Goal: Task Accomplishment & Management: Complete application form

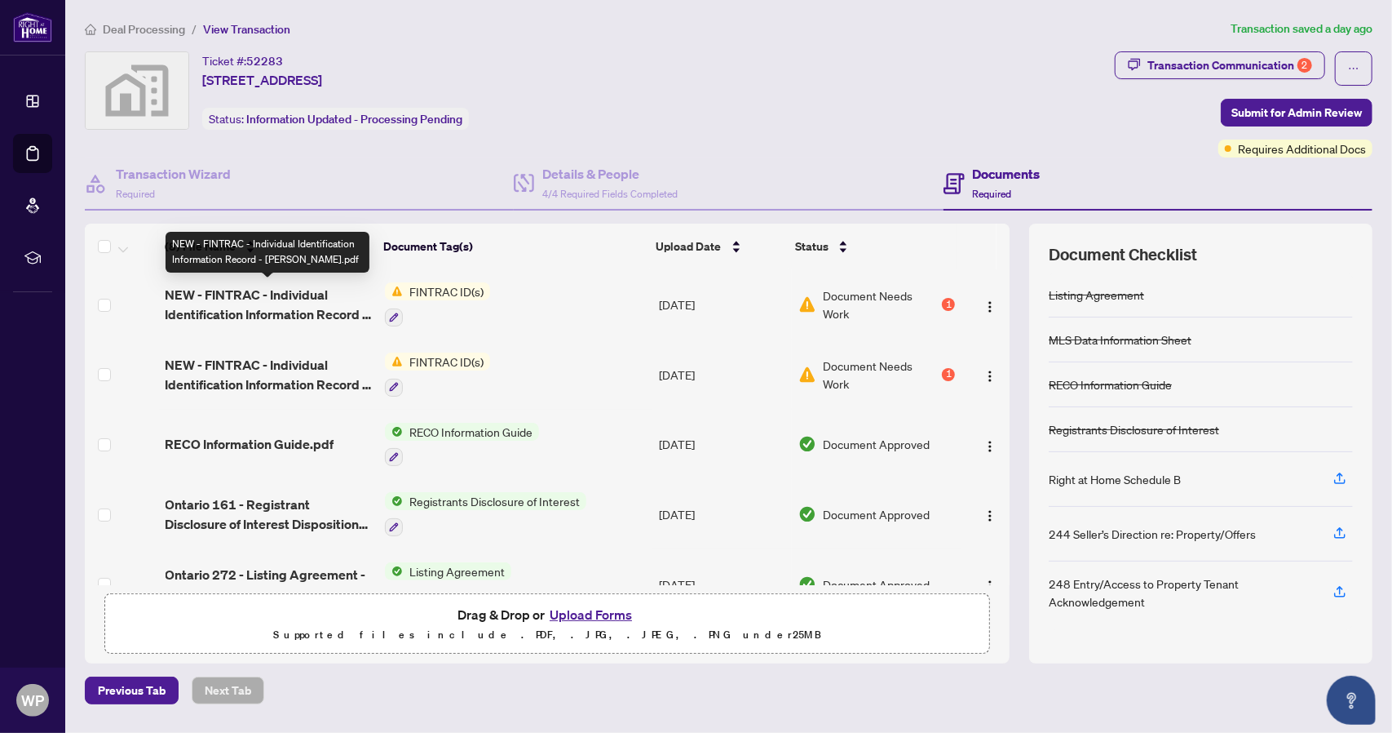
click at [279, 288] on span "NEW - FINTRAC - Individual Identification Information Record - [PERSON_NAME].pdf" at bounding box center [269, 304] width 206 height 39
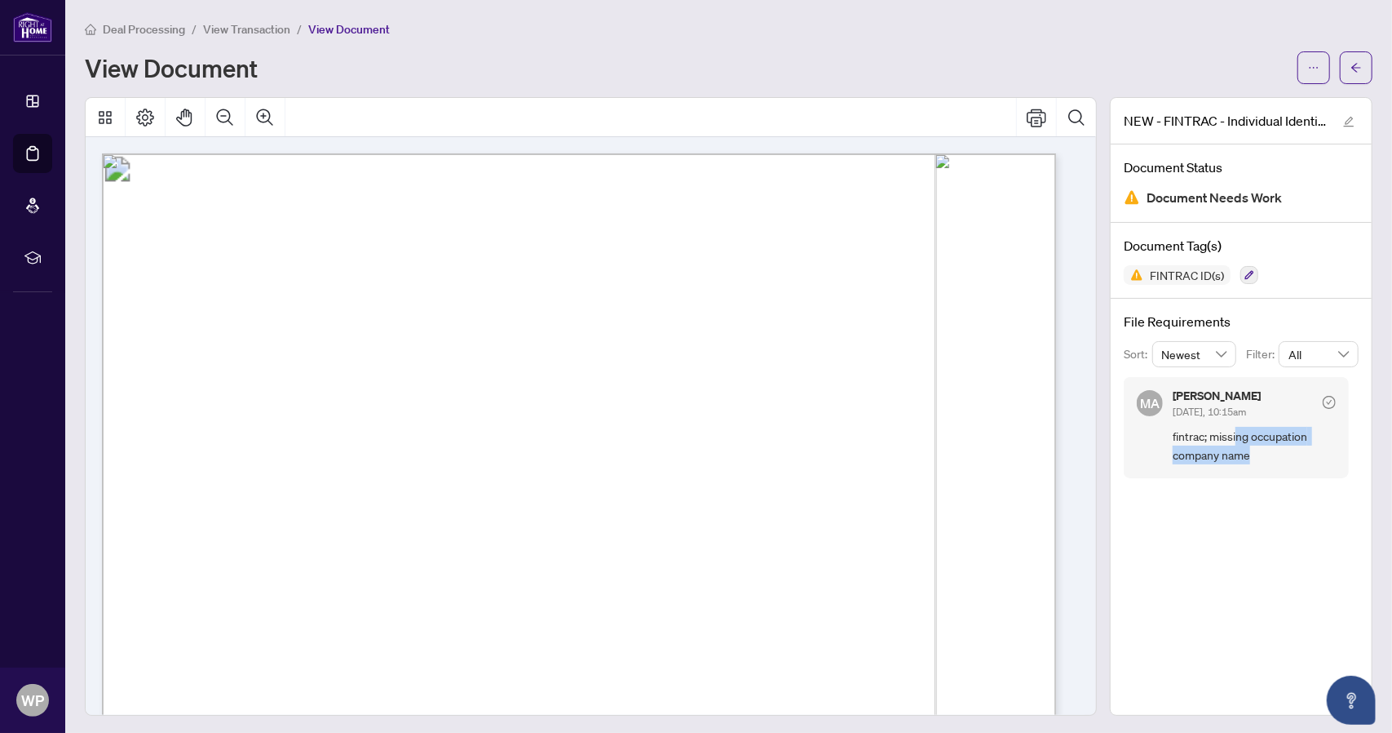
drag, startPoint x: 1228, startPoint y: 436, endPoint x: 1254, endPoint y: 457, distance: 33.1
click at [1254, 457] on span "fintrac; missing occupation company name" at bounding box center [1254, 446] width 163 height 38
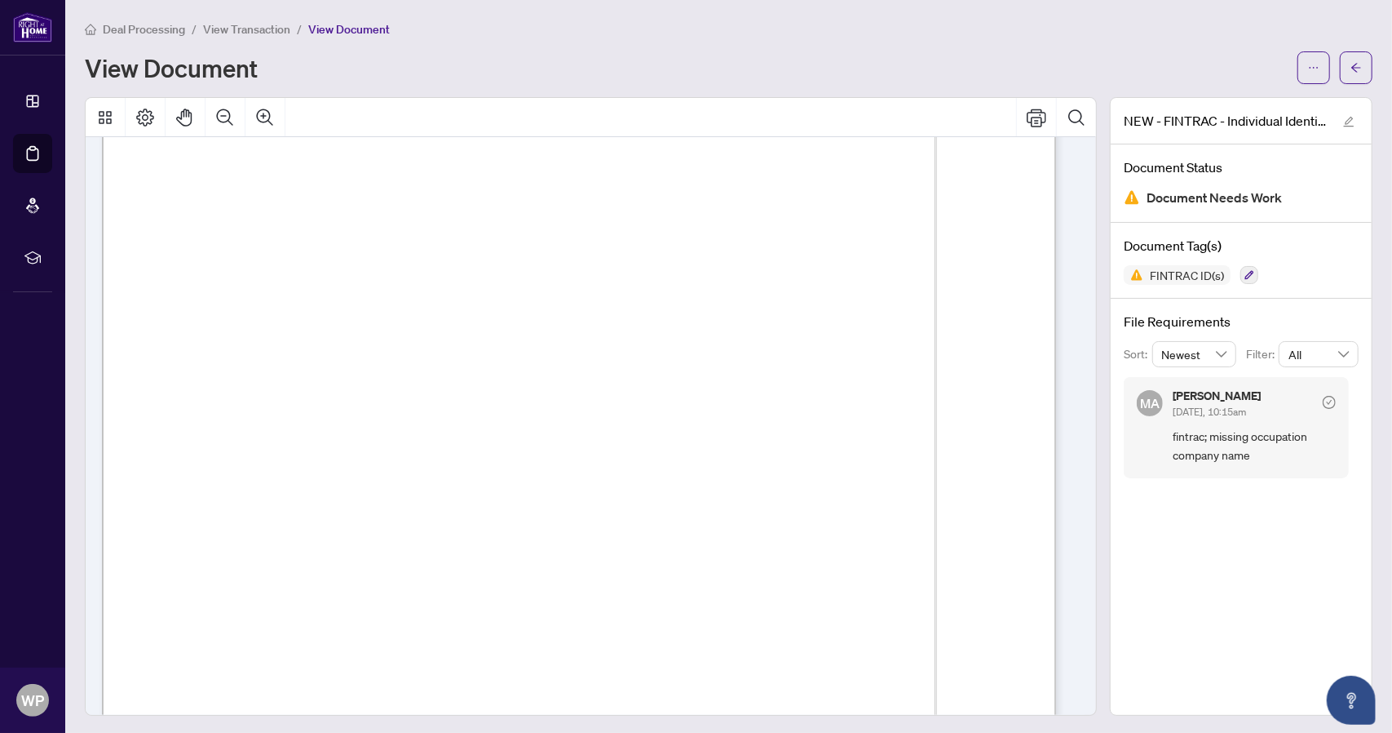
drag, startPoint x: 775, startPoint y: 358, endPoint x: 710, endPoint y: 353, distance: 65.4
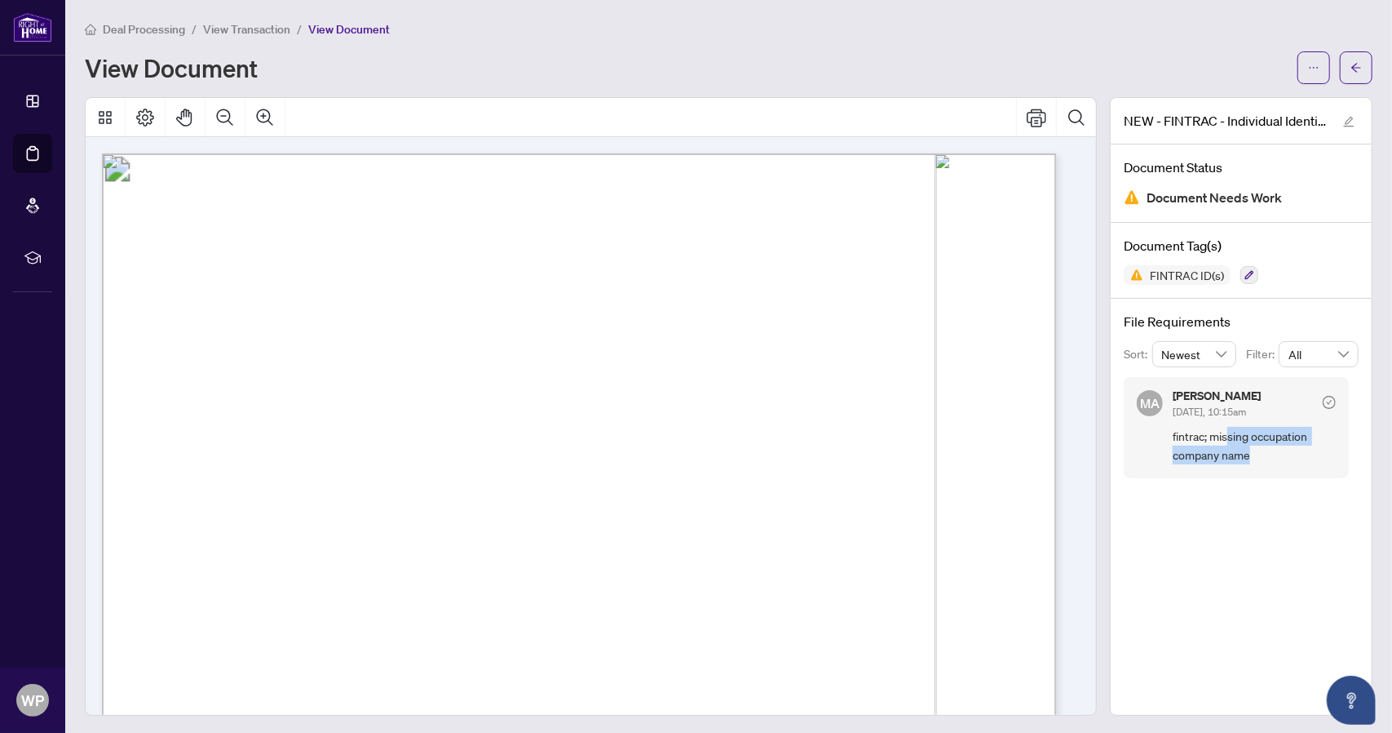
drag, startPoint x: 1219, startPoint y: 433, endPoint x: 1273, endPoint y: 451, distance: 56.7
click at [1273, 451] on span "fintrac; missing occupation company name" at bounding box center [1254, 446] width 163 height 38
click at [1211, 485] on div "File Requirements Sort: Newest Filter: All MA [PERSON_NAME] [DATE], 10:15am fin…" at bounding box center [1241, 395] width 261 height 193
click at [253, 30] on span "View Transaction" at bounding box center [246, 29] width 87 height 15
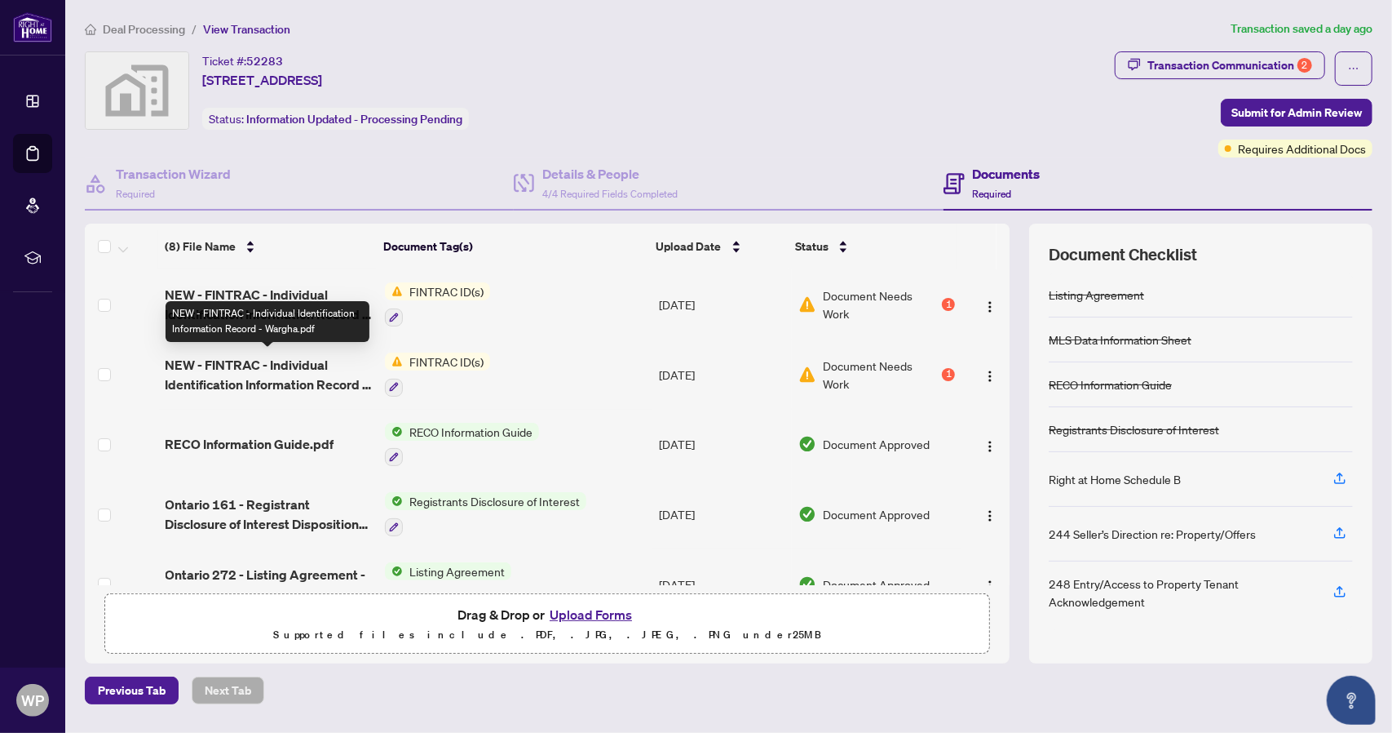
click at [277, 371] on span "NEW - FINTRAC - Individual Identification Information Record - Wargha.pdf" at bounding box center [269, 374] width 206 height 39
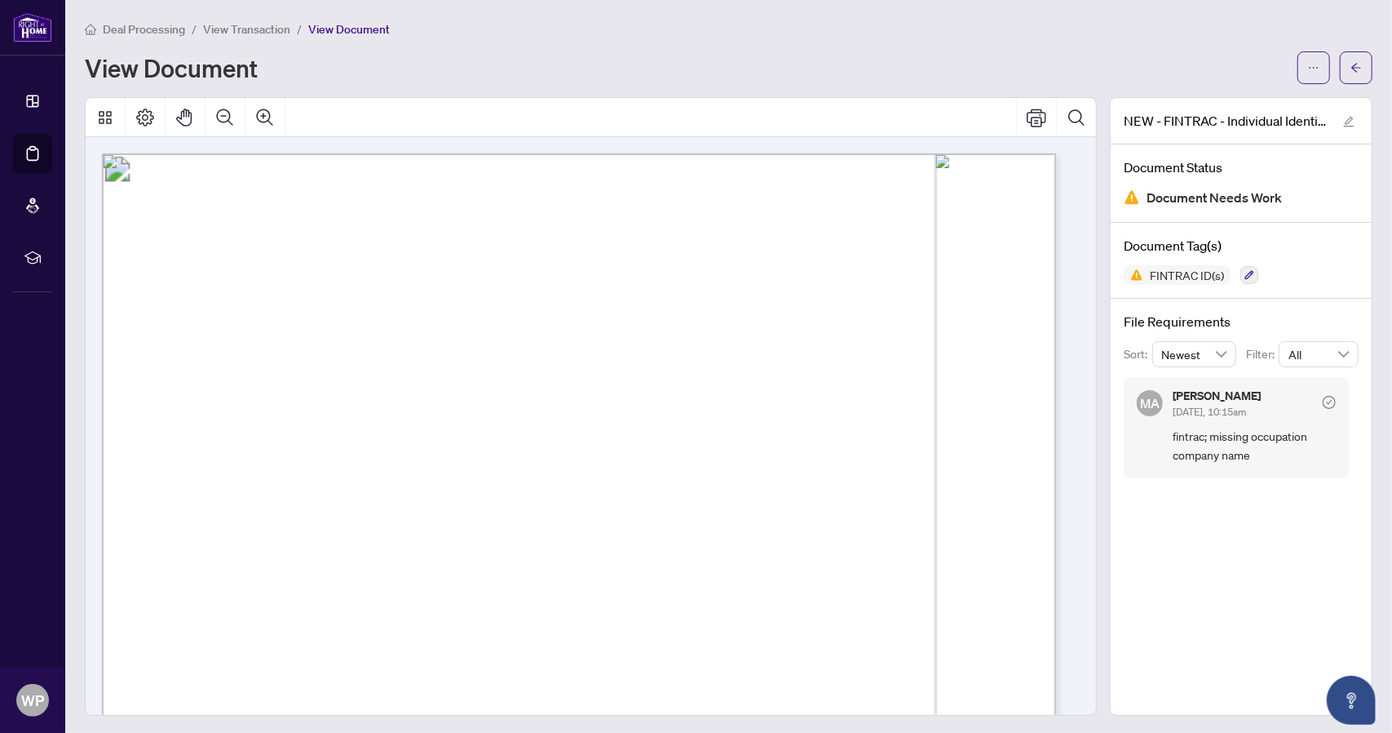
click at [268, 29] on span "View Transaction" at bounding box center [246, 29] width 87 height 15
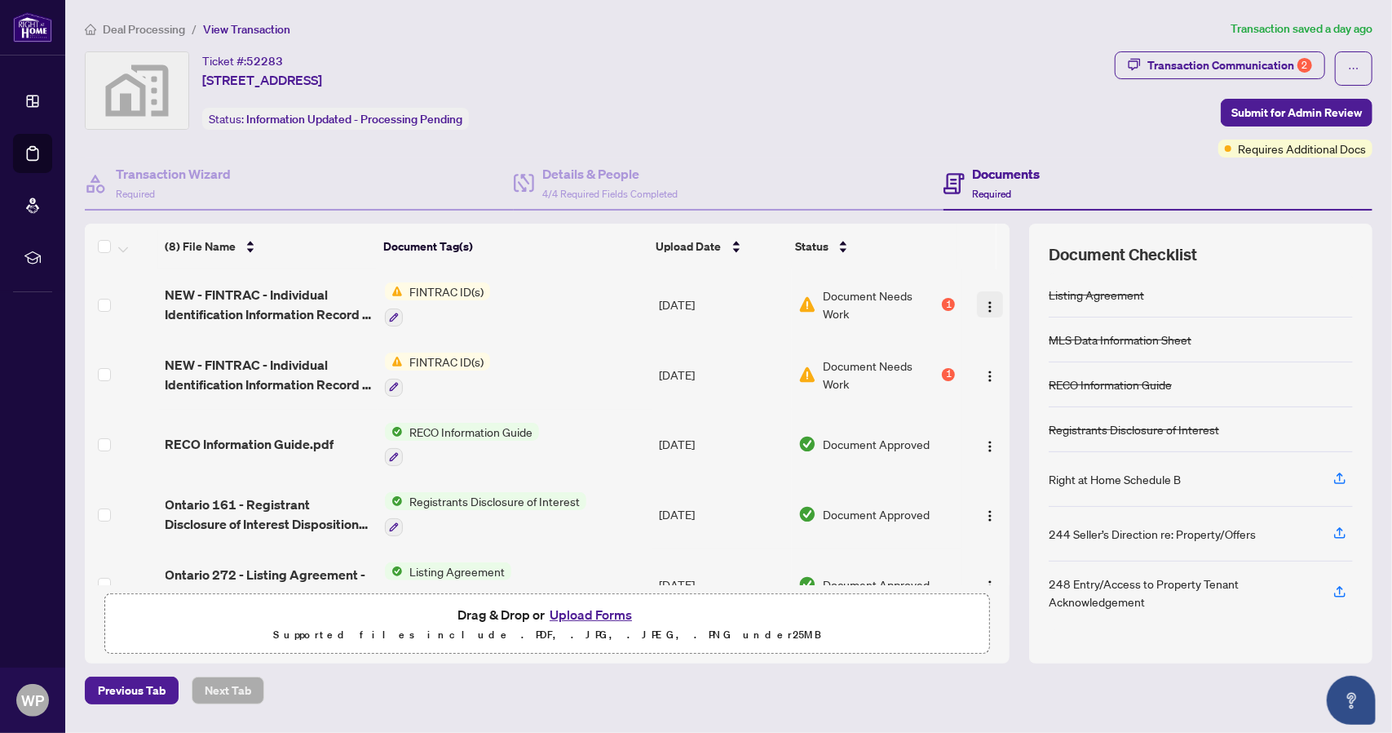
click at [986, 301] on img "button" at bounding box center [990, 306] width 13 height 13
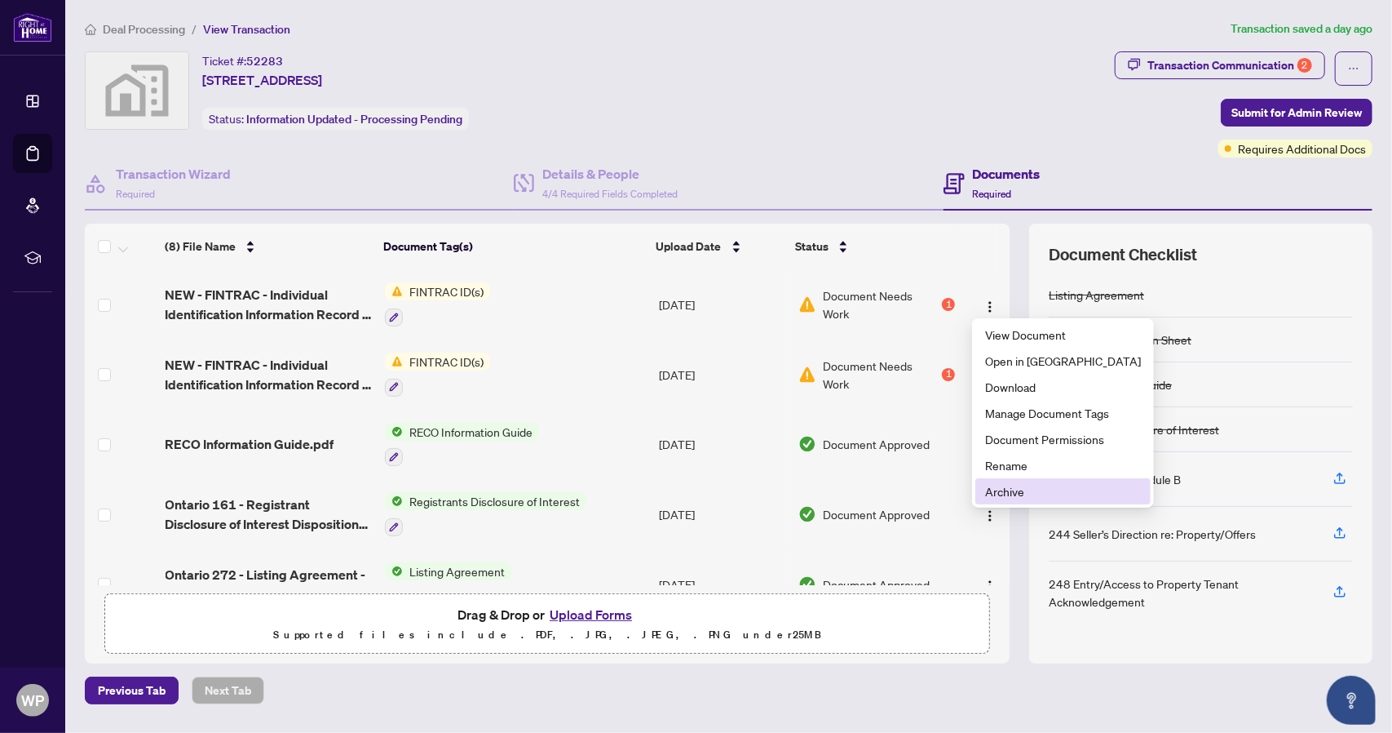
click at [1014, 494] on span "Archive" at bounding box center [1063, 491] width 156 height 18
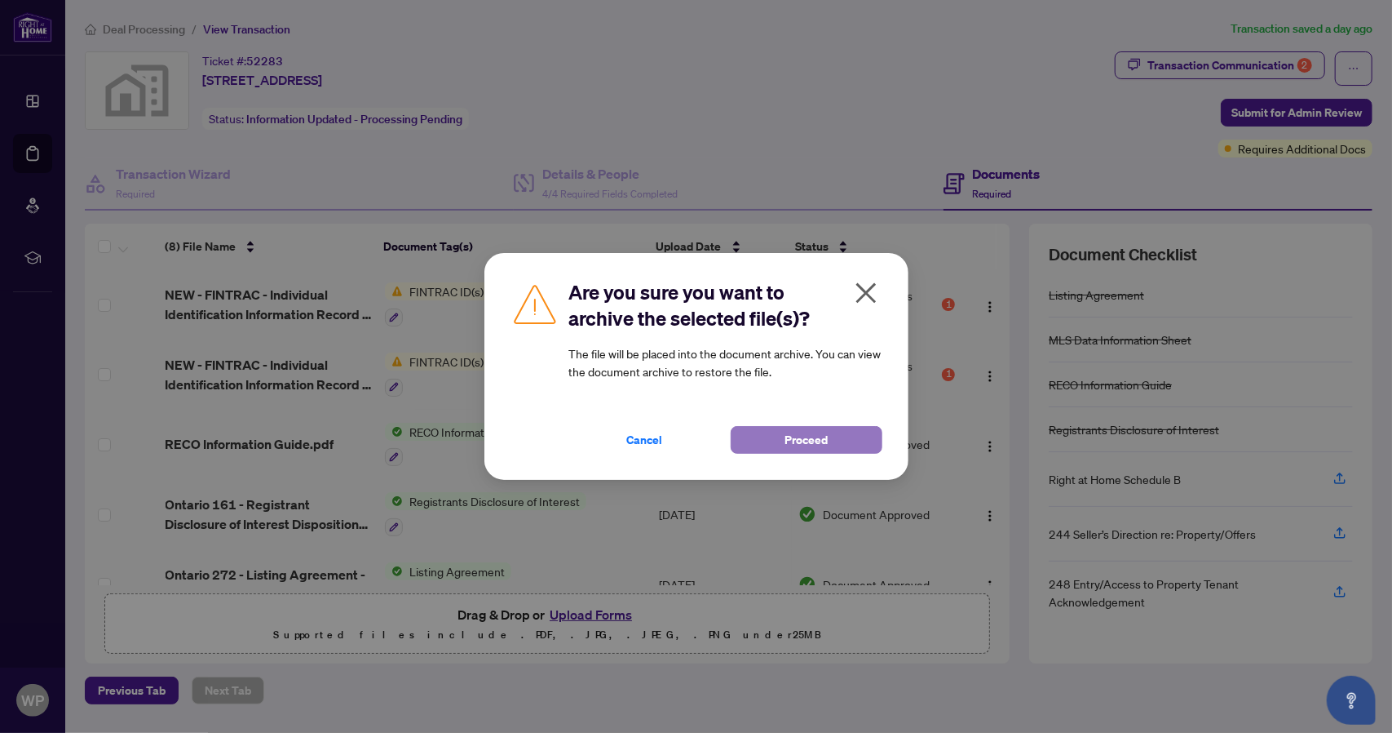
click at [801, 439] on span "Proceed" at bounding box center [806, 440] width 43 height 26
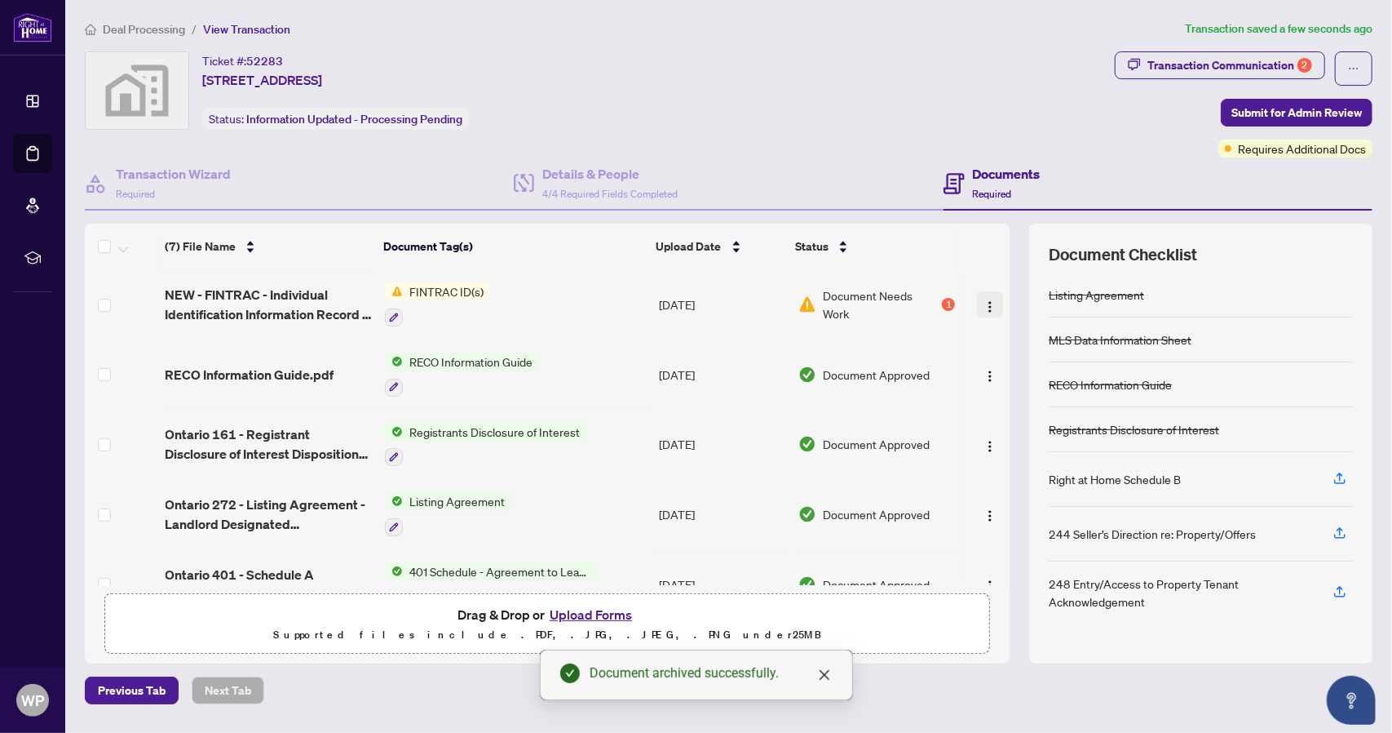
click at [986, 304] on img "button" at bounding box center [990, 306] width 13 height 13
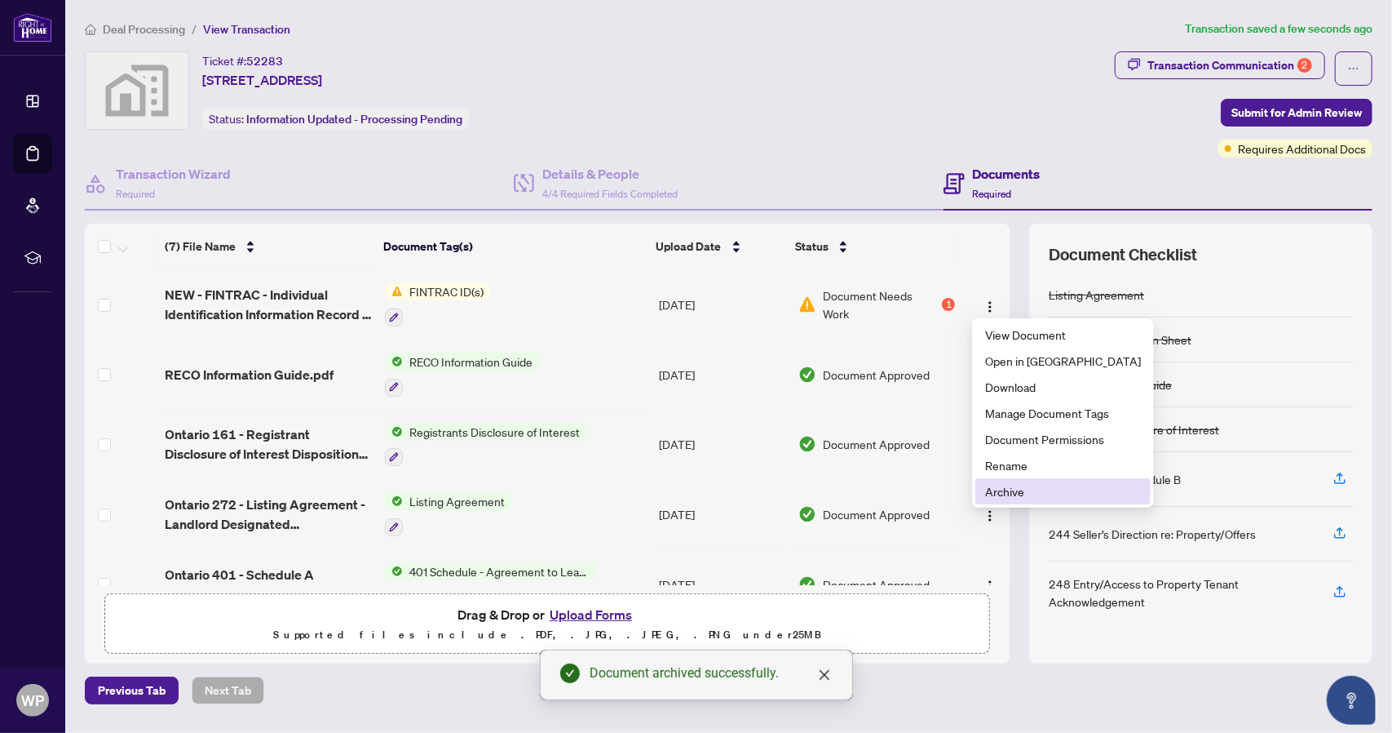
click at [1009, 493] on span "Archive" at bounding box center [1063, 491] width 156 height 18
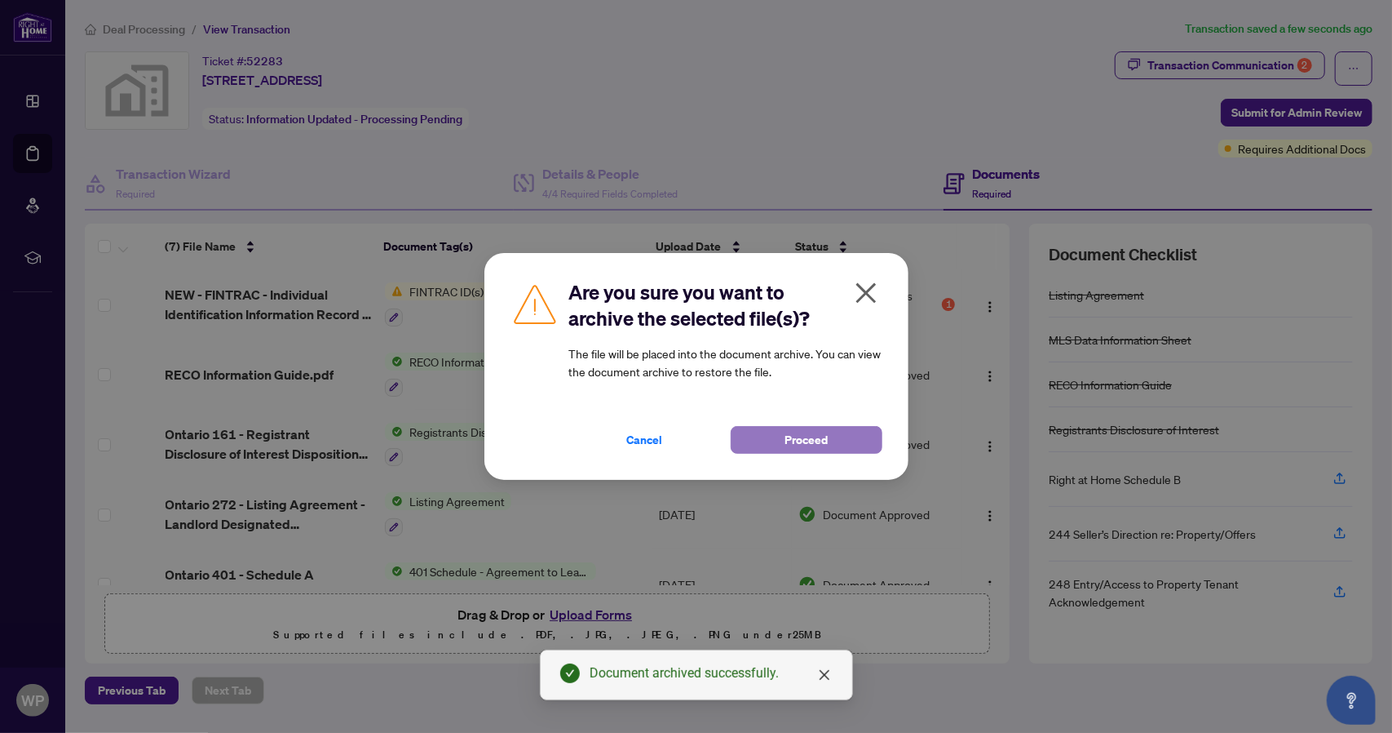
click at [819, 443] on span "Proceed" at bounding box center [806, 440] width 43 height 26
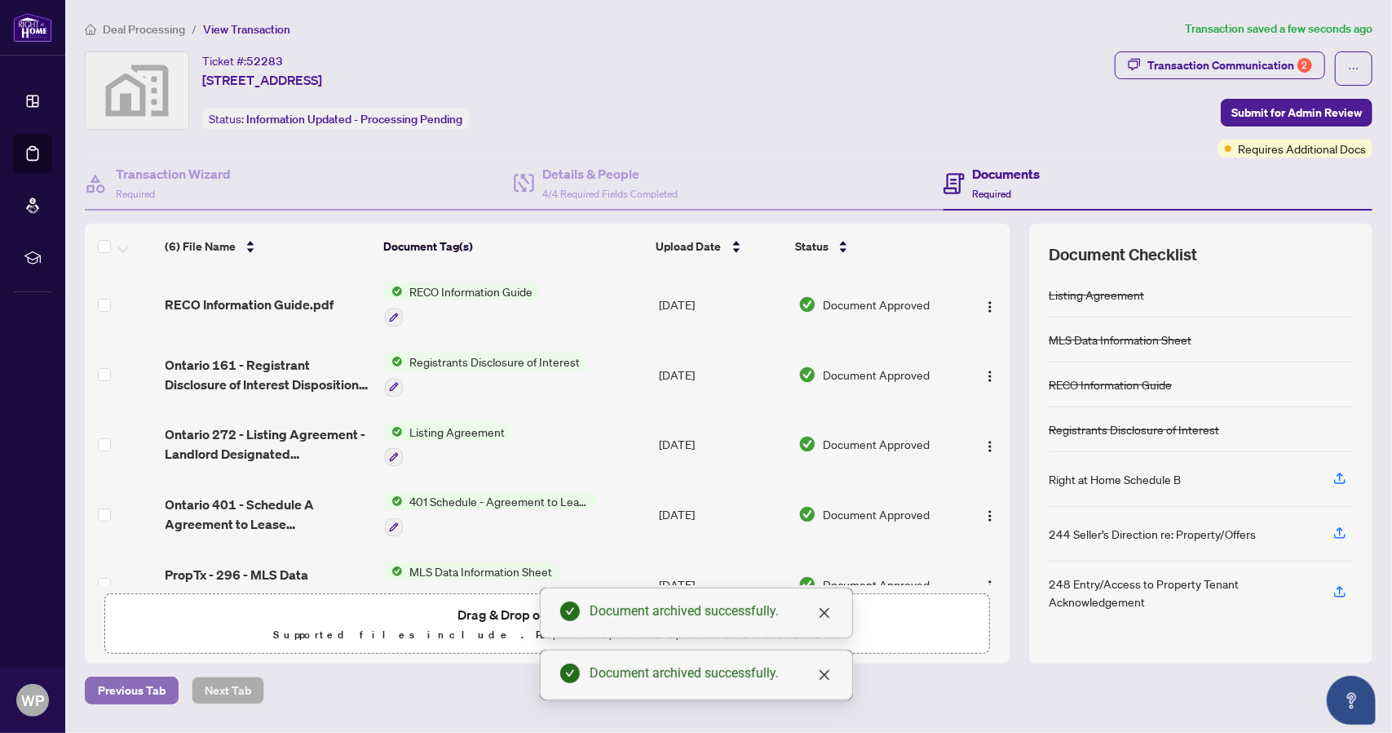
click at [125, 685] on span "Previous Tab" at bounding box center [132, 690] width 68 height 26
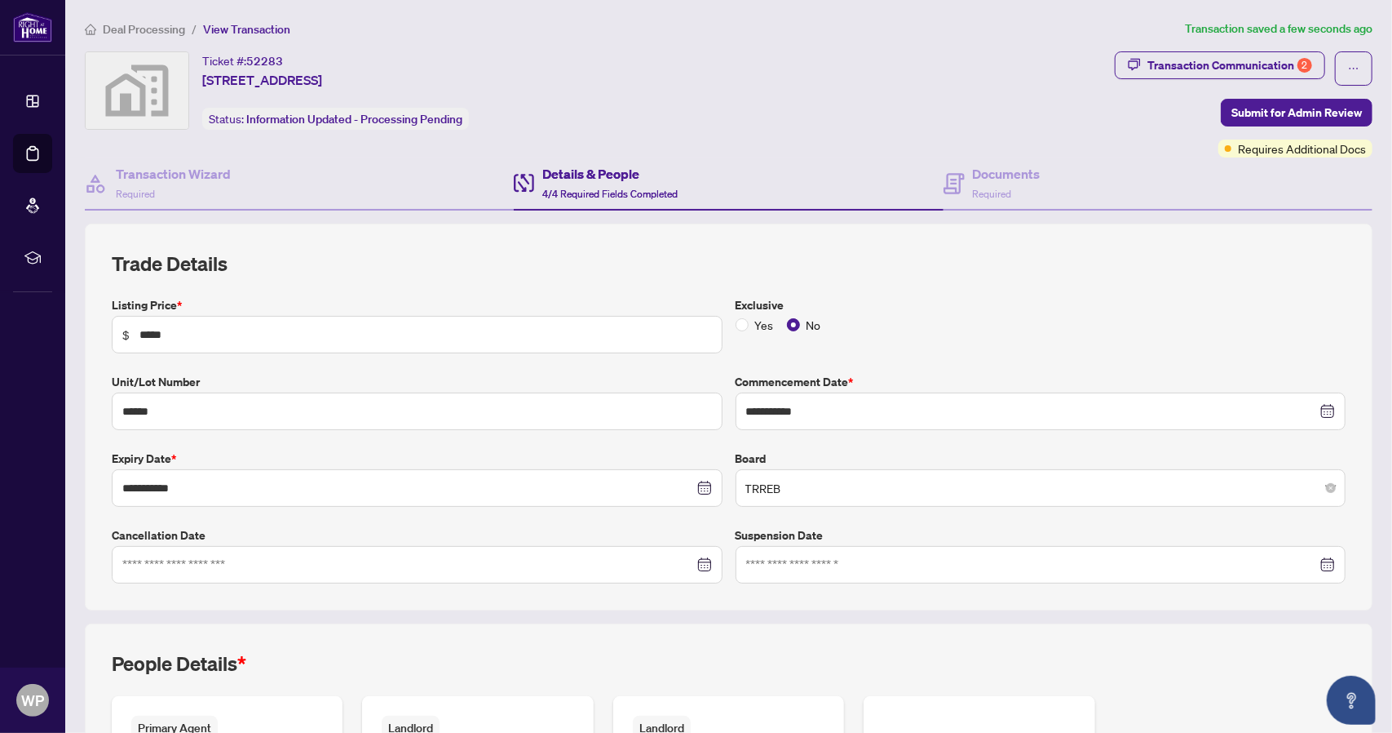
click at [147, 29] on span "Deal Processing" at bounding box center [144, 29] width 82 height 15
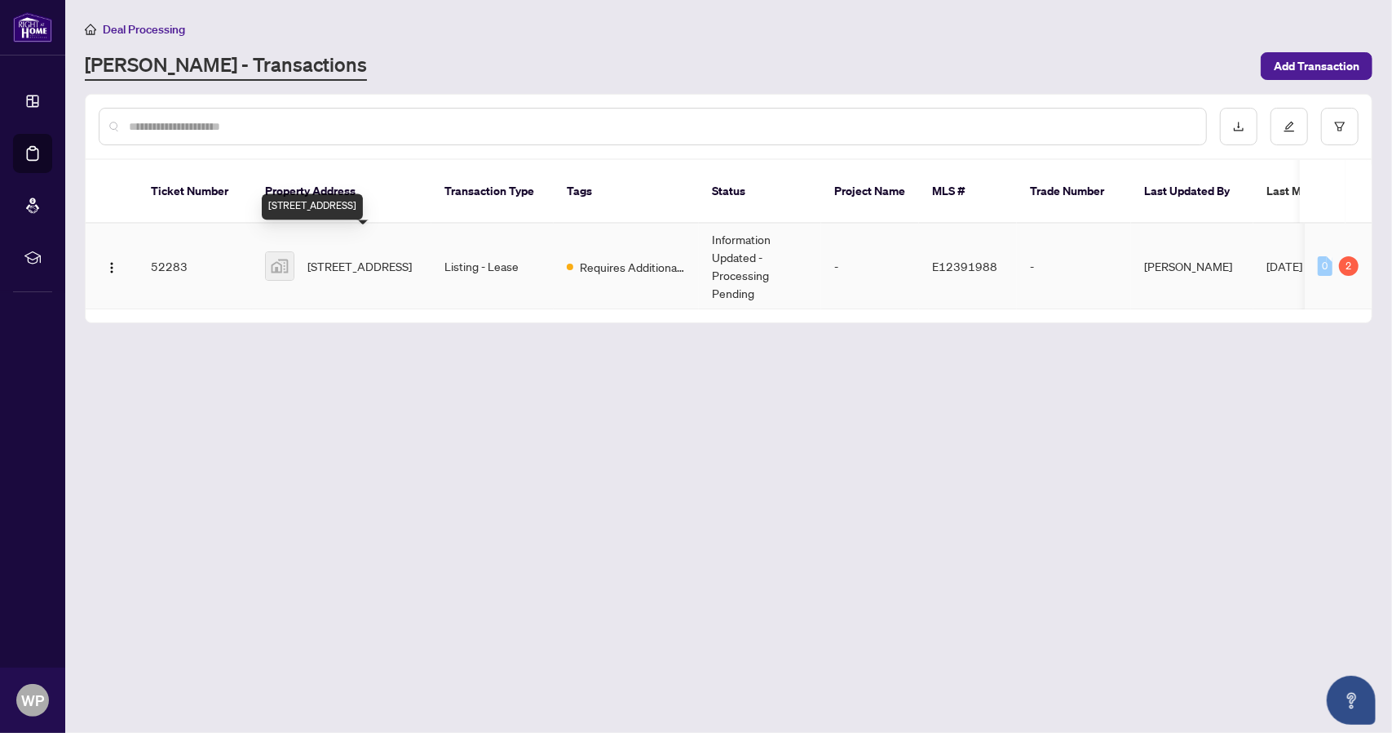
click at [359, 257] on span "[STREET_ADDRESS]" at bounding box center [360, 266] width 104 height 18
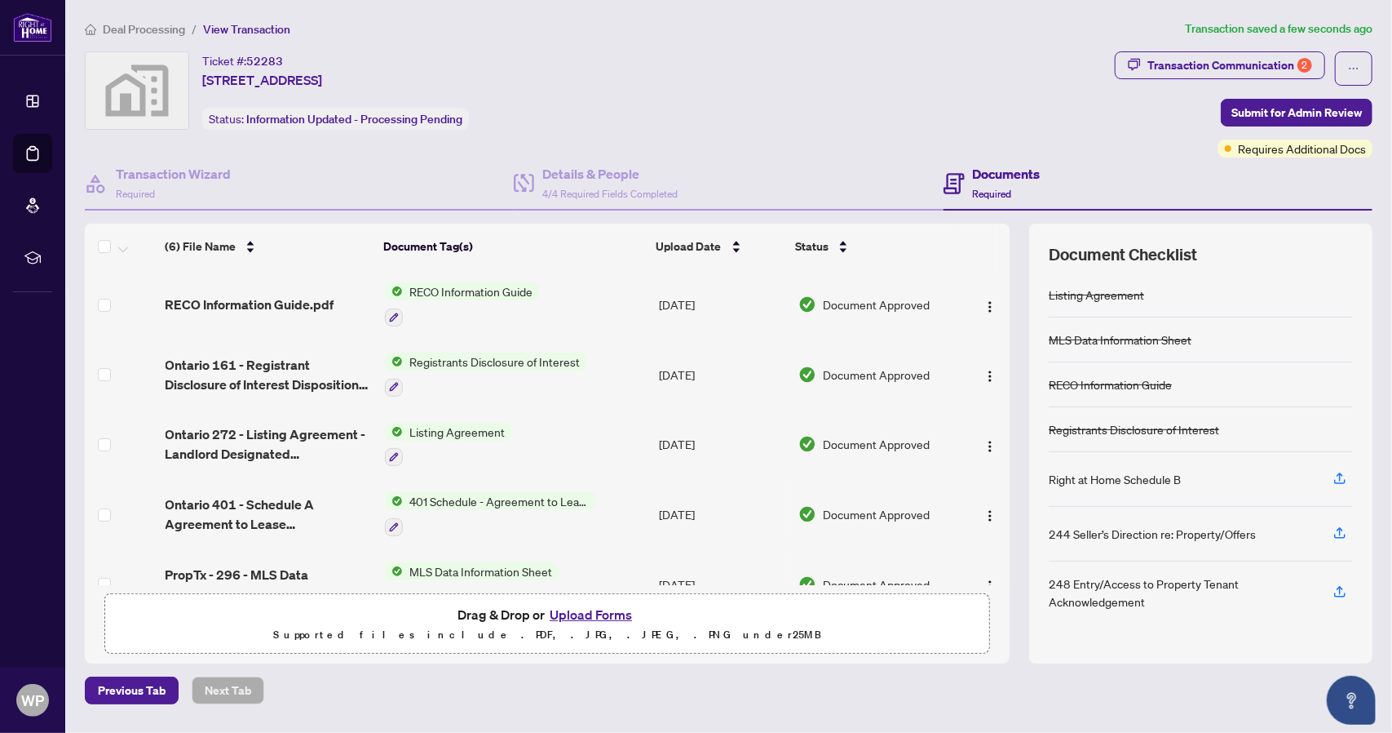
click at [607, 613] on button "Upload Forms" at bounding box center [591, 614] width 92 height 21
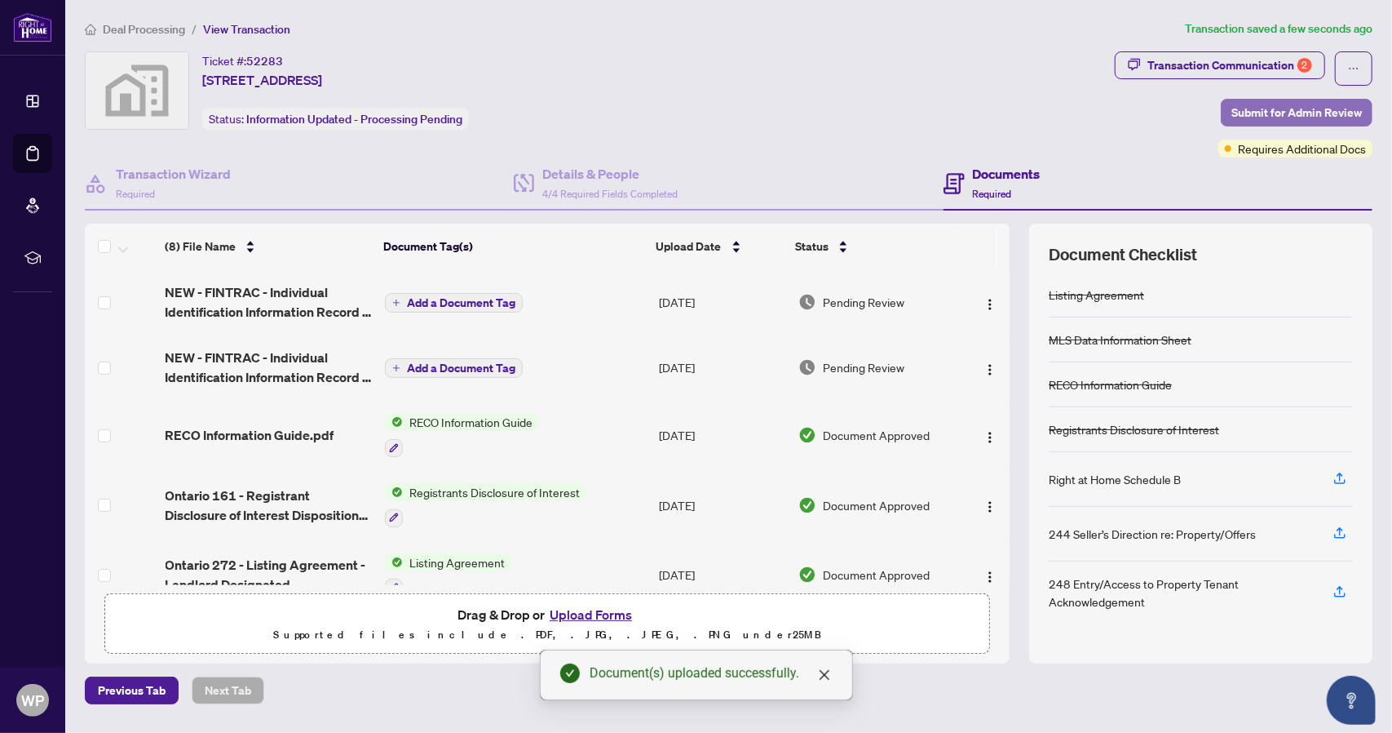
click at [1265, 107] on span "Submit for Admin Review" at bounding box center [1297, 113] width 131 height 26
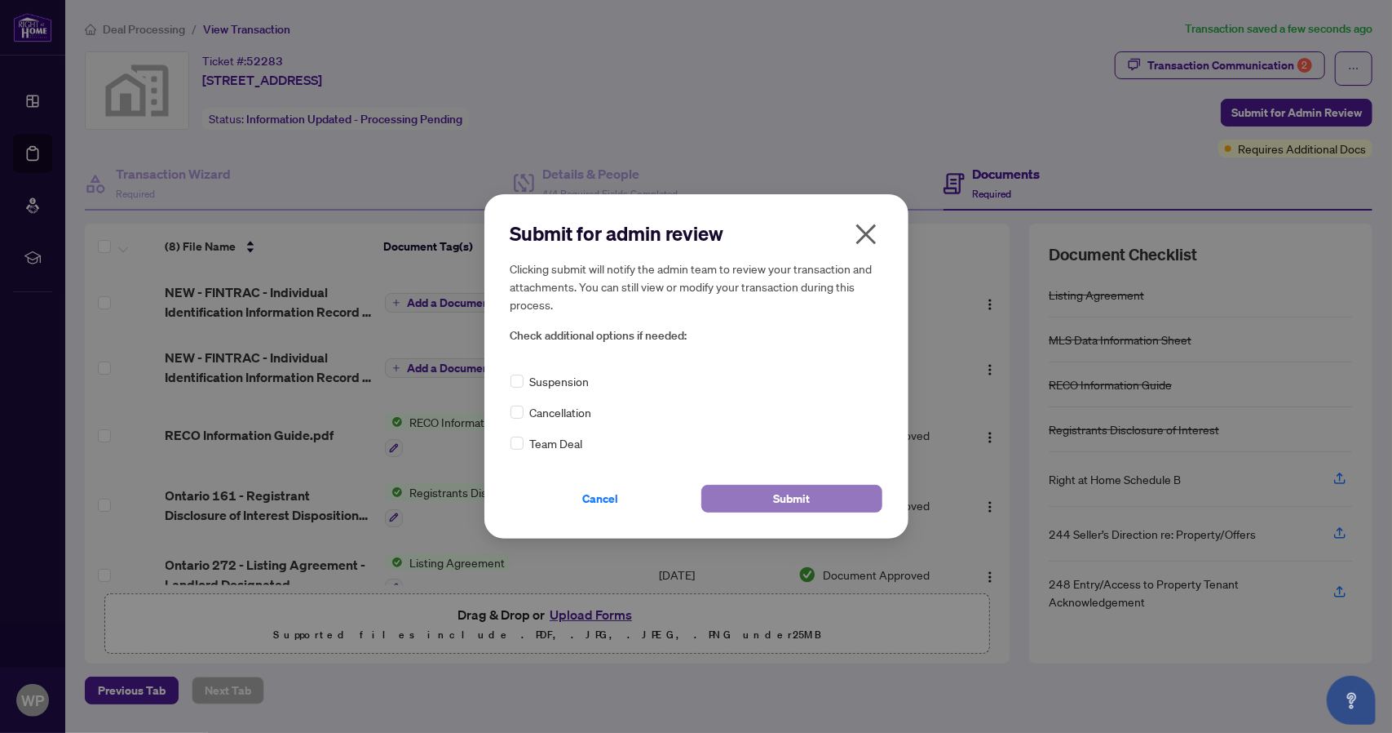
click at [742, 498] on button "Submit" at bounding box center [792, 499] width 181 height 28
